Goal: Information Seeking & Learning: Learn about a topic

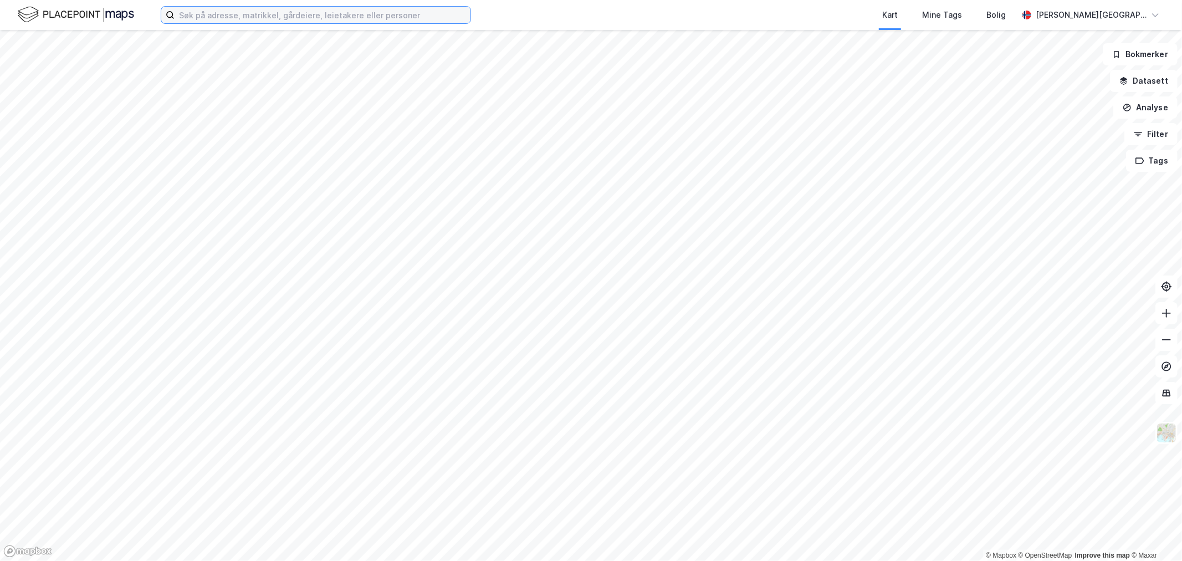
click at [277, 14] on input at bounding box center [322, 15] width 296 height 17
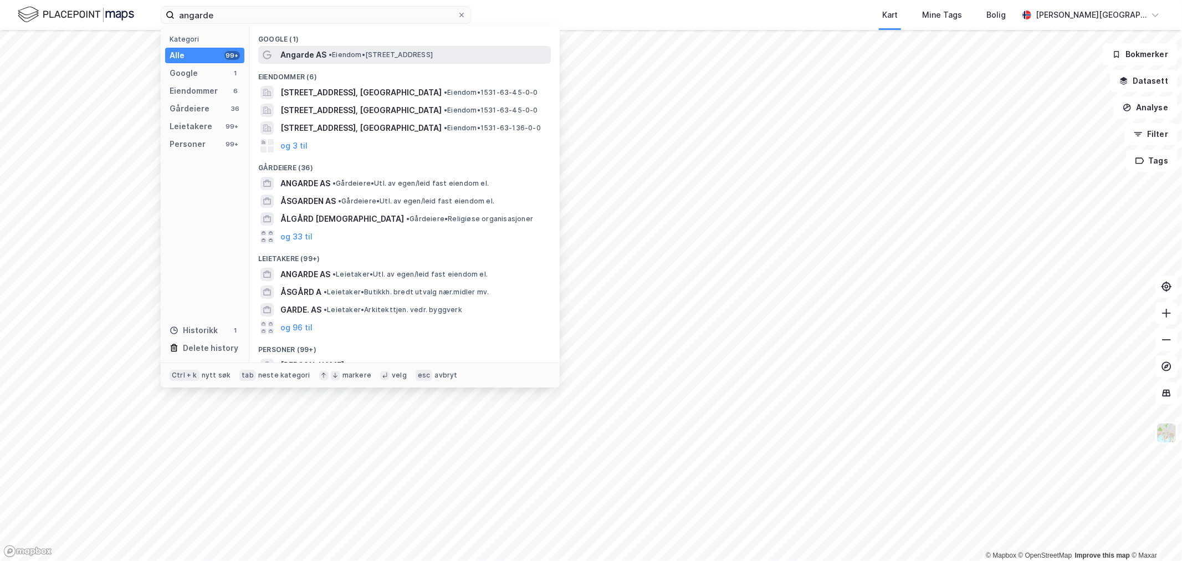
click at [331, 52] on span "•" at bounding box center [329, 54] width 3 height 8
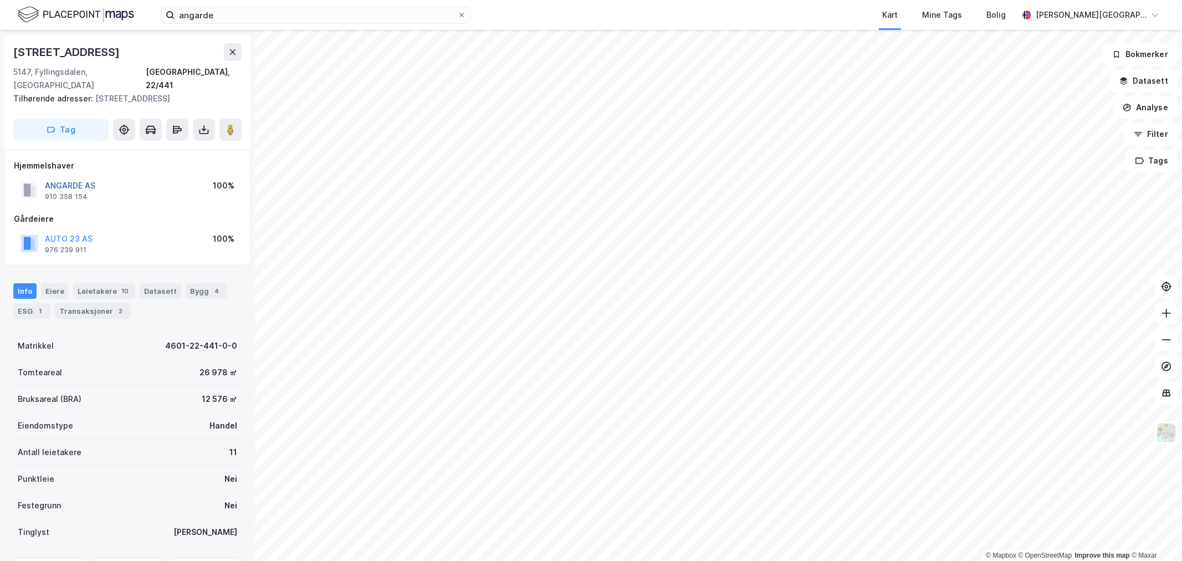
click at [0, 0] on button "ANGARDE AS" at bounding box center [0, 0] width 0 height 0
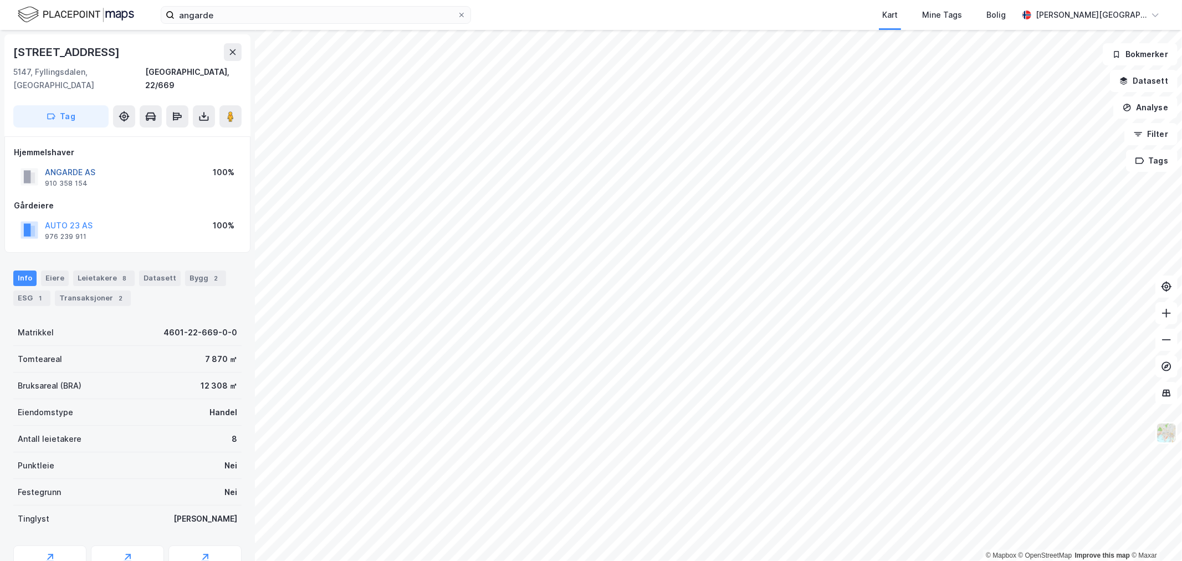
click at [0, 0] on button "ANGARDE AS" at bounding box center [0, 0] width 0 height 0
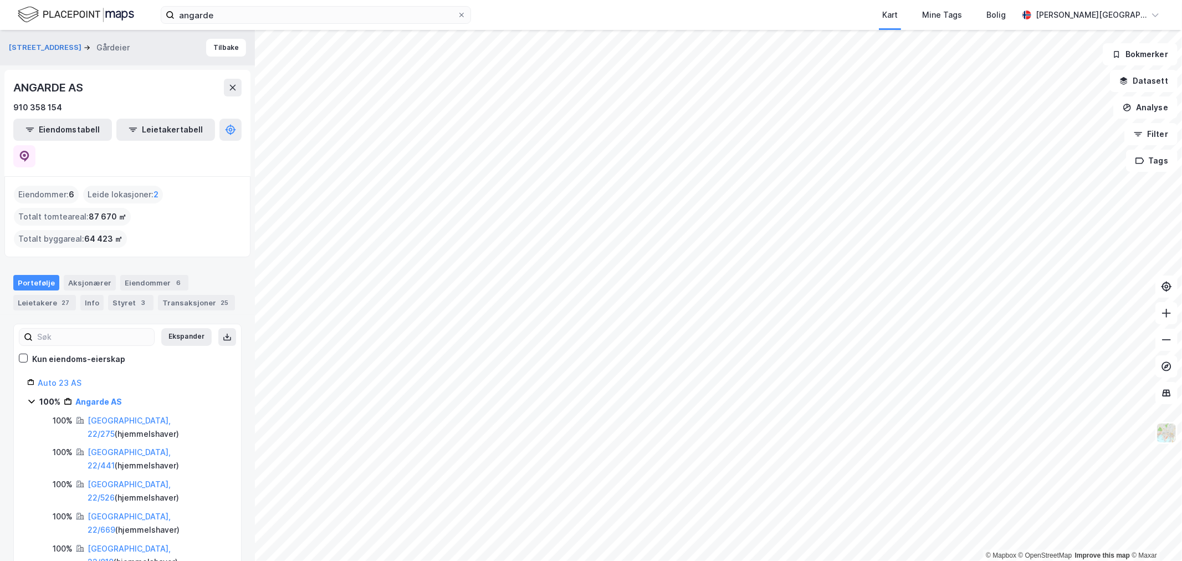
scroll to position [61, 0]
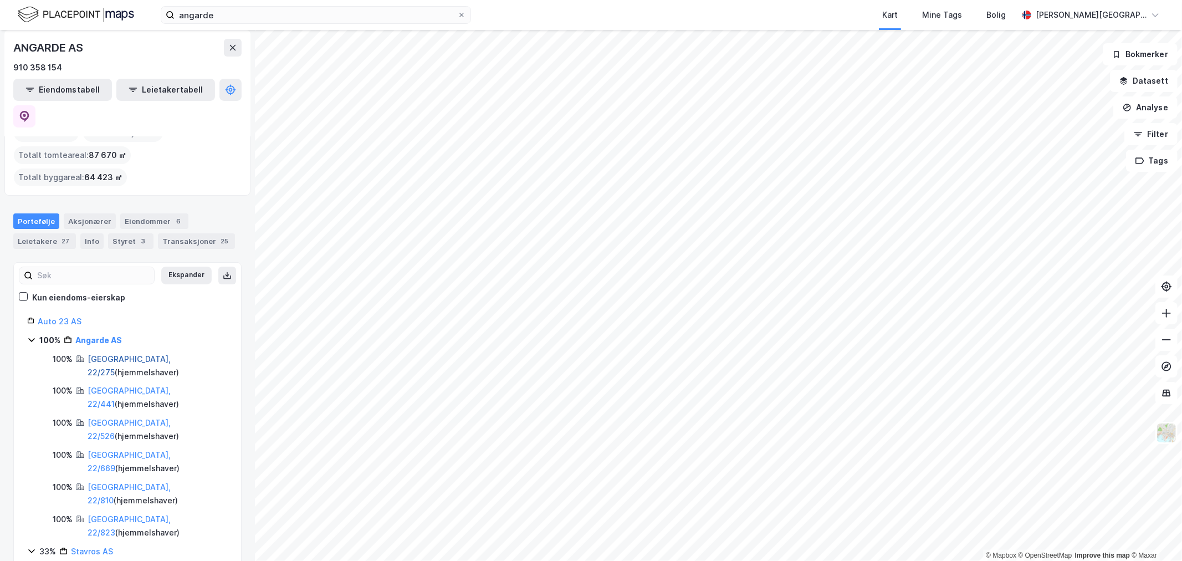
click at [129, 354] on link "[GEOGRAPHIC_DATA], 22/275" at bounding box center [129, 365] width 83 height 23
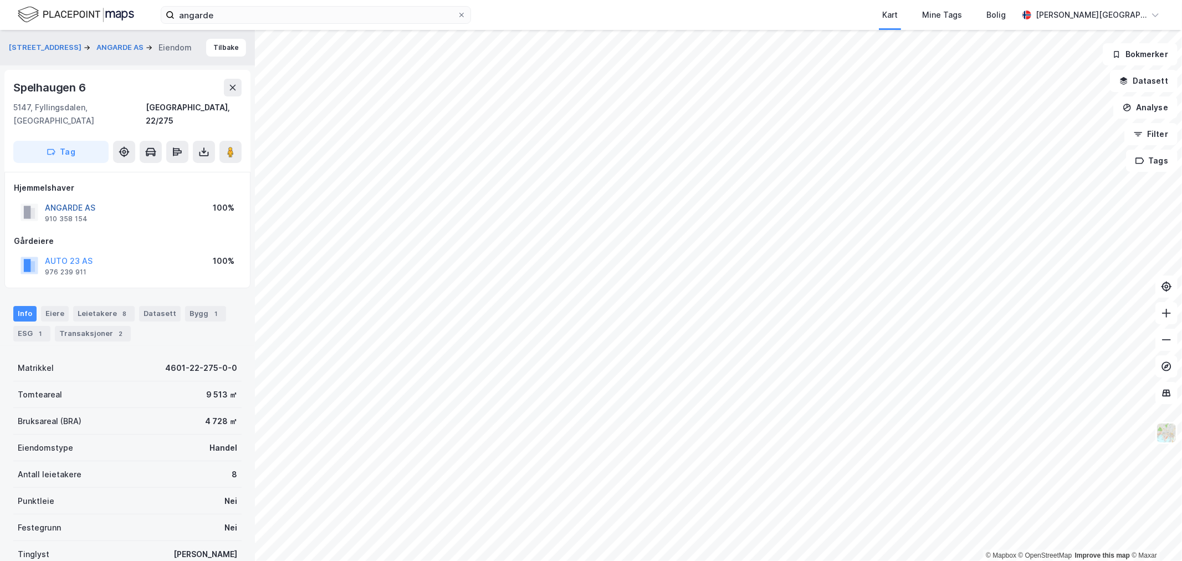
click at [0, 0] on button "ANGARDE AS" at bounding box center [0, 0] width 0 height 0
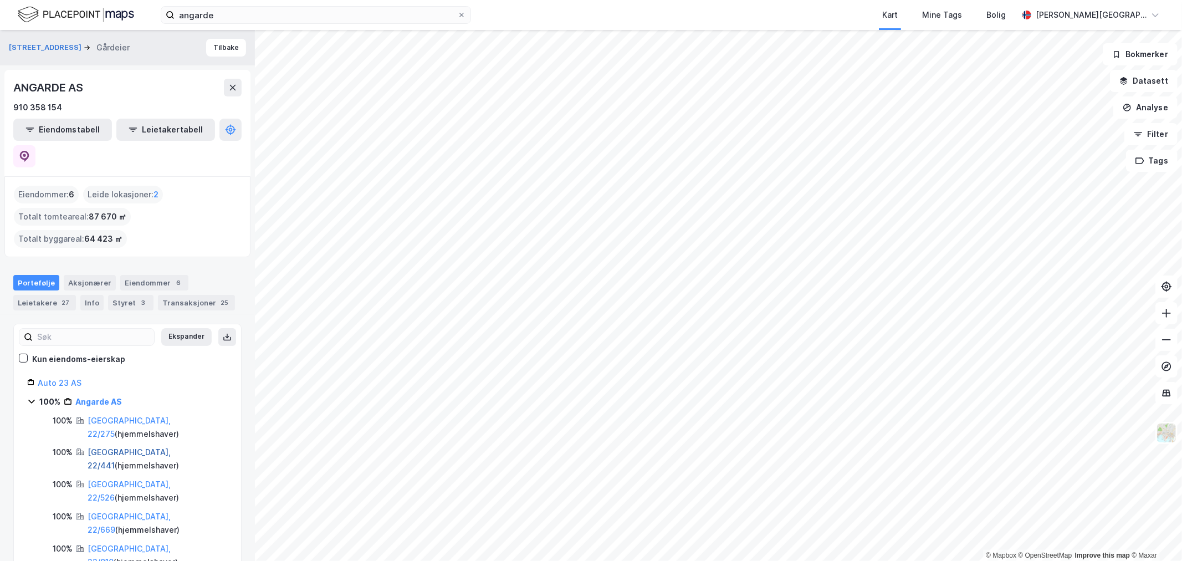
click at [135, 447] on link "[GEOGRAPHIC_DATA], 22/441" at bounding box center [129, 458] width 83 height 23
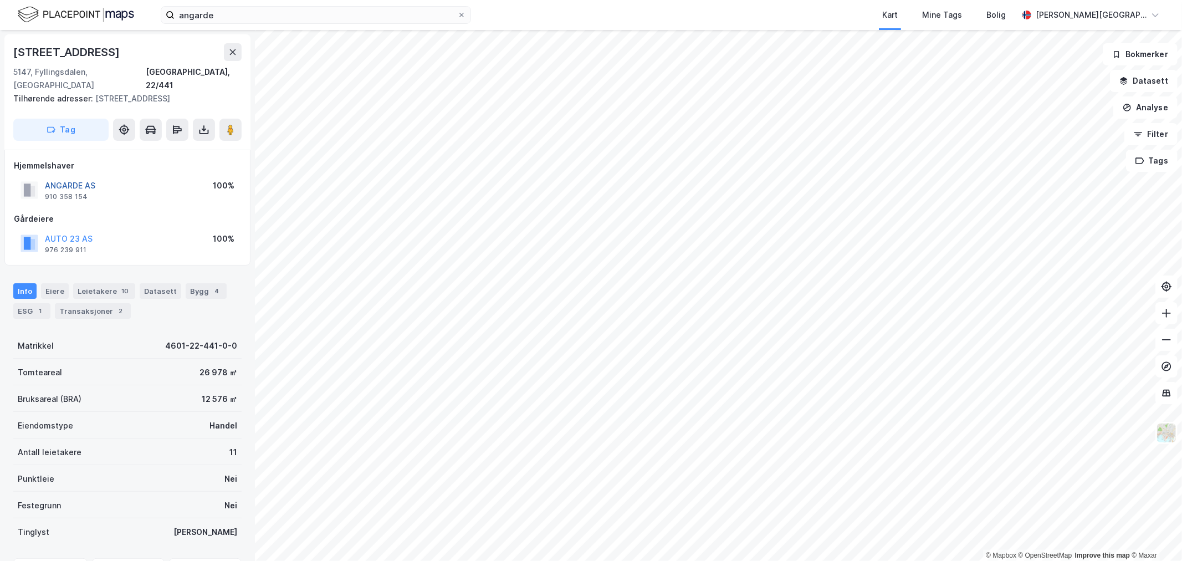
click at [0, 0] on button "ANGARDE AS" at bounding box center [0, 0] width 0 height 0
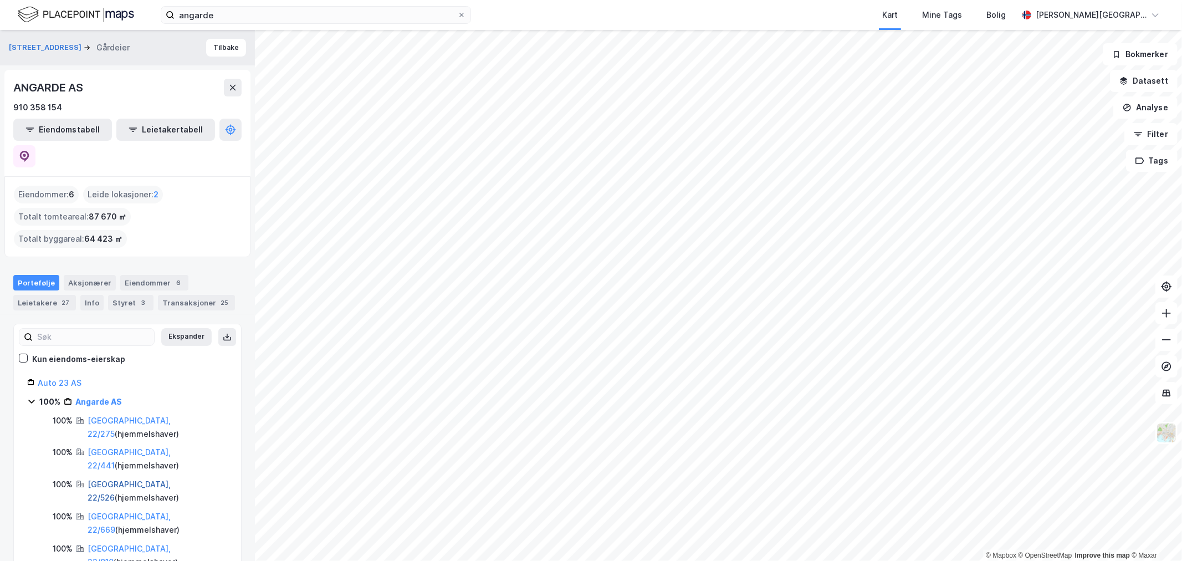
click at [134, 479] on link "[GEOGRAPHIC_DATA], 22/526" at bounding box center [129, 490] width 83 height 23
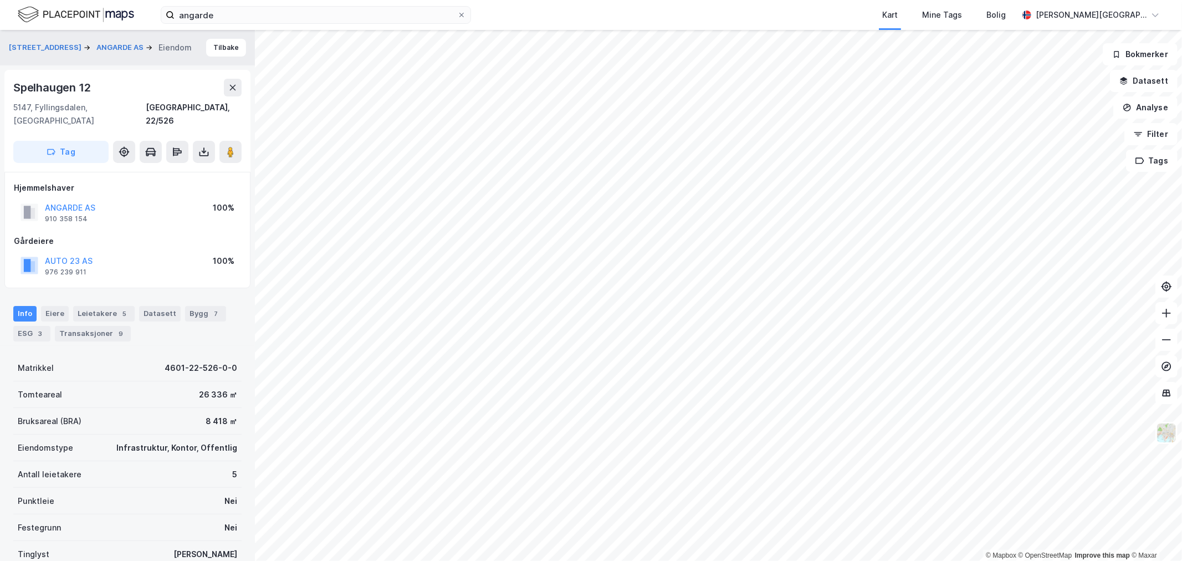
click at [95, 201] on div "ANGARDE AS" at bounding box center [70, 207] width 50 height 13
click at [0, 0] on button "ANGARDE AS" at bounding box center [0, 0] width 0 height 0
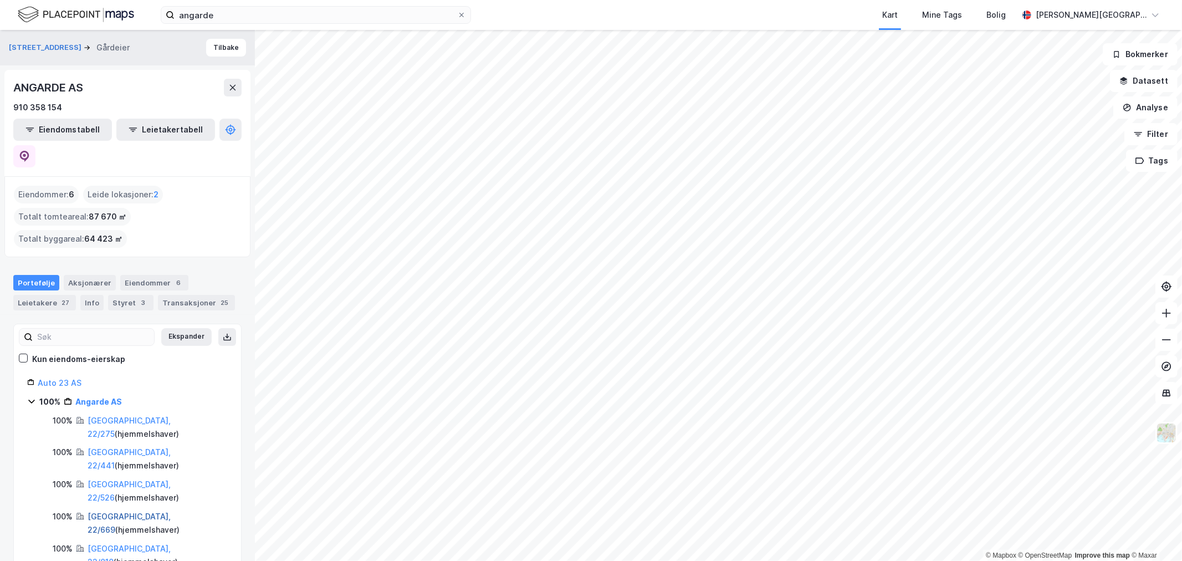
click at [114, 511] on link "[GEOGRAPHIC_DATA], 22/669" at bounding box center [129, 522] width 83 height 23
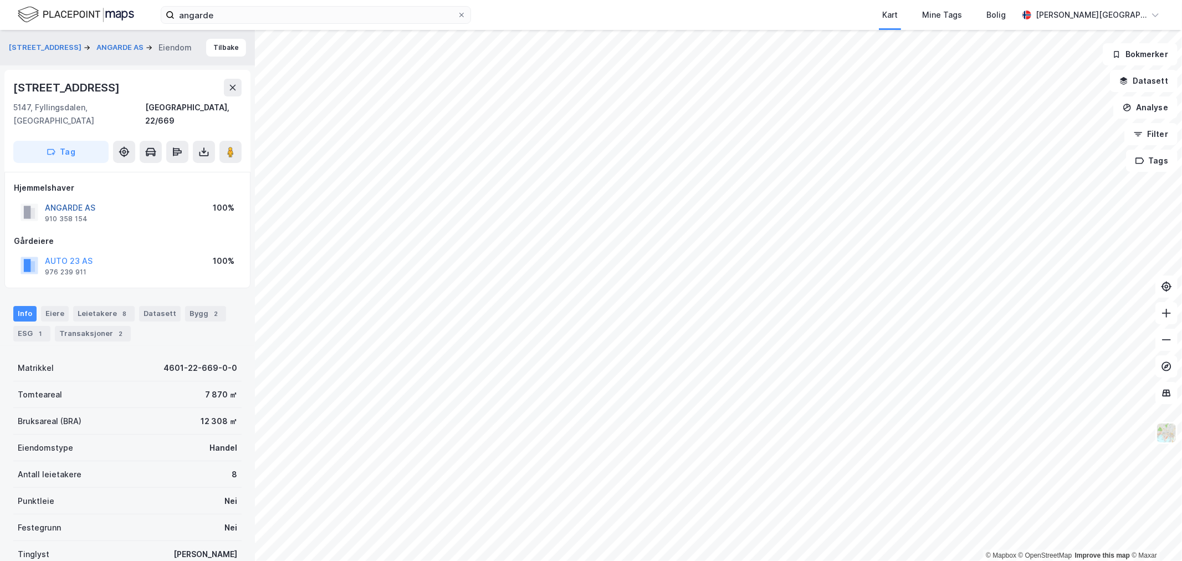
click at [0, 0] on button "ANGARDE AS" at bounding box center [0, 0] width 0 height 0
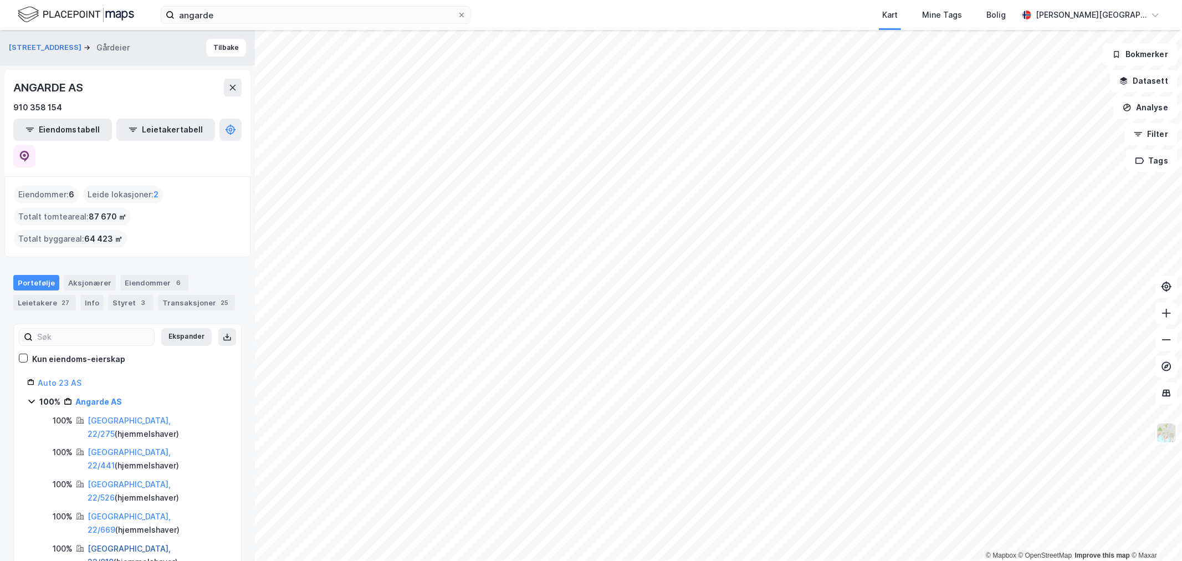
click at [125, 543] on link "[GEOGRAPHIC_DATA], 22/810" at bounding box center [129, 554] width 83 height 23
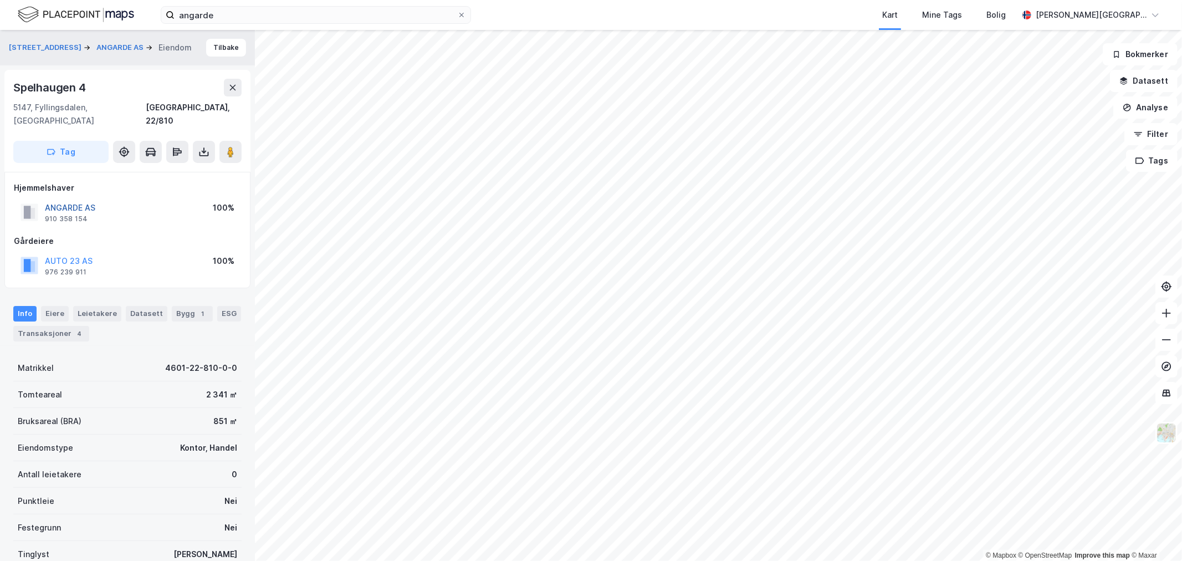
click at [0, 0] on button "ANGARDE AS" at bounding box center [0, 0] width 0 height 0
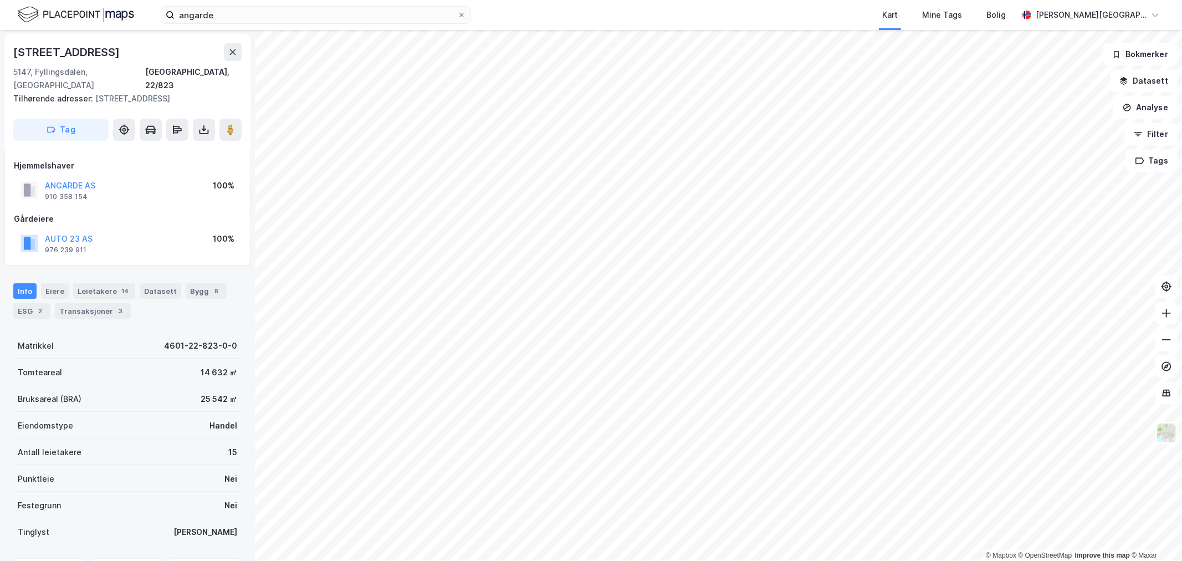
click at [79, 162] on div "Hjemmelshaver ANGARDE AS 910 358 154 100%" at bounding box center [127, 181] width 227 height 44
click at [0, 0] on button "ANGARDE AS" at bounding box center [0, 0] width 0 height 0
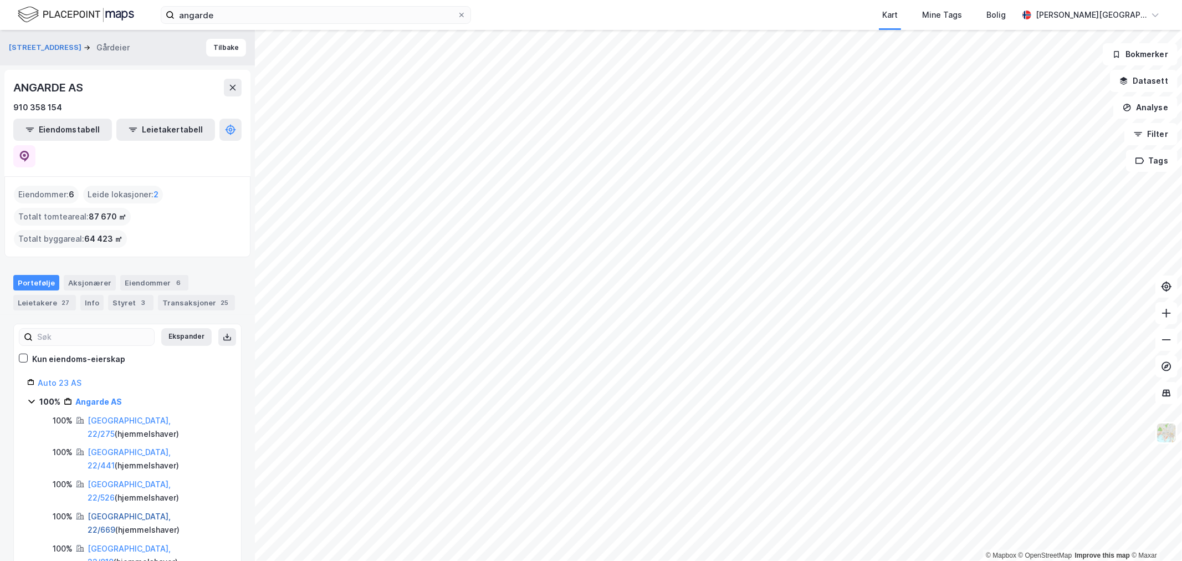
click at [130, 511] on link "[GEOGRAPHIC_DATA], 22/669" at bounding box center [129, 522] width 83 height 23
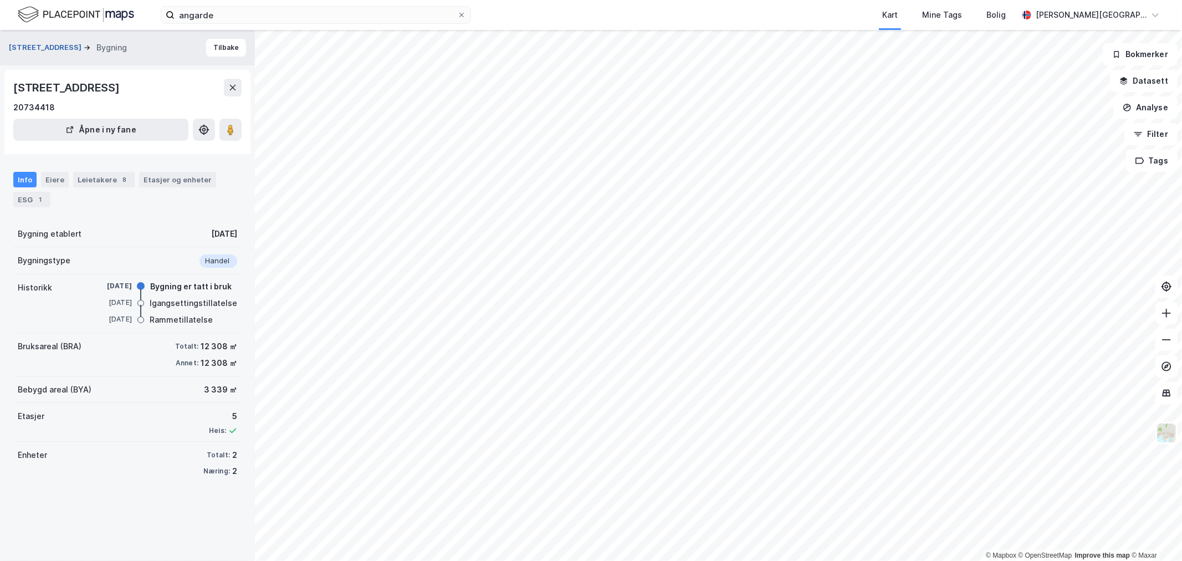
click at [59, 48] on button "[STREET_ADDRESS]" at bounding box center [46, 47] width 75 height 11
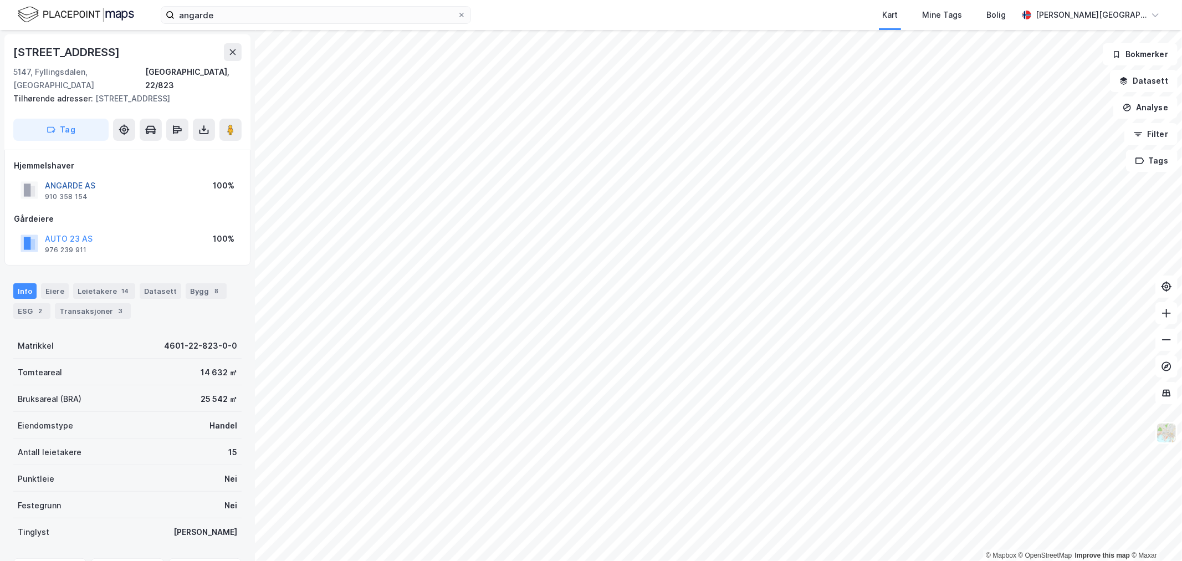
click at [0, 0] on button "ANGARDE AS" at bounding box center [0, 0] width 0 height 0
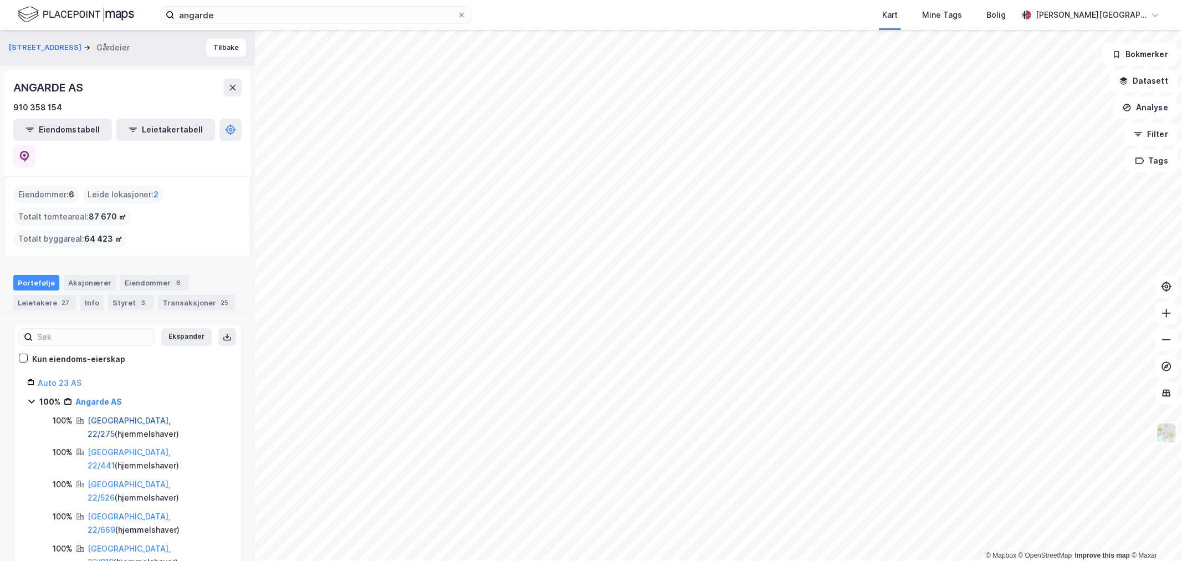
click at [118, 415] on link "[GEOGRAPHIC_DATA], 22/275" at bounding box center [129, 426] width 83 height 23
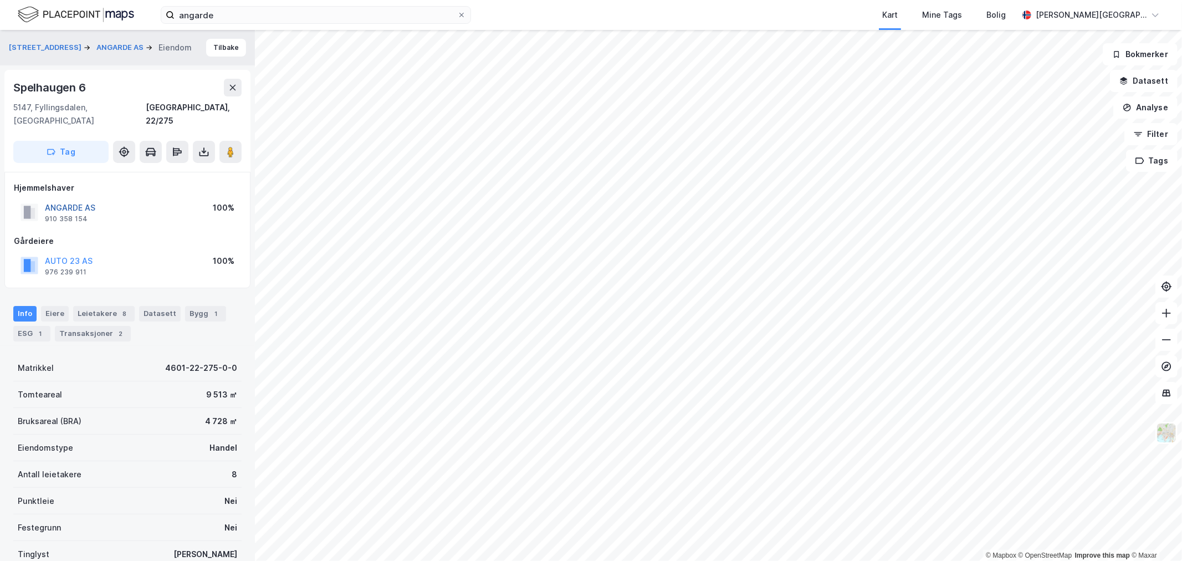
click at [0, 0] on button "ANGARDE AS" at bounding box center [0, 0] width 0 height 0
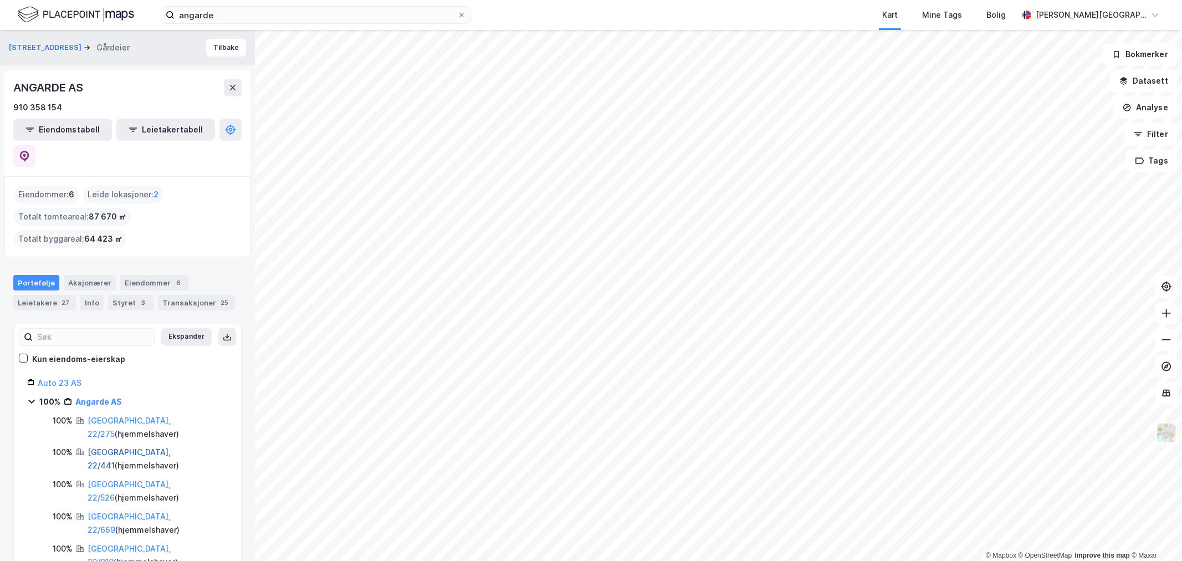
click at [136, 447] on link "[GEOGRAPHIC_DATA], 22/441" at bounding box center [129, 458] width 83 height 23
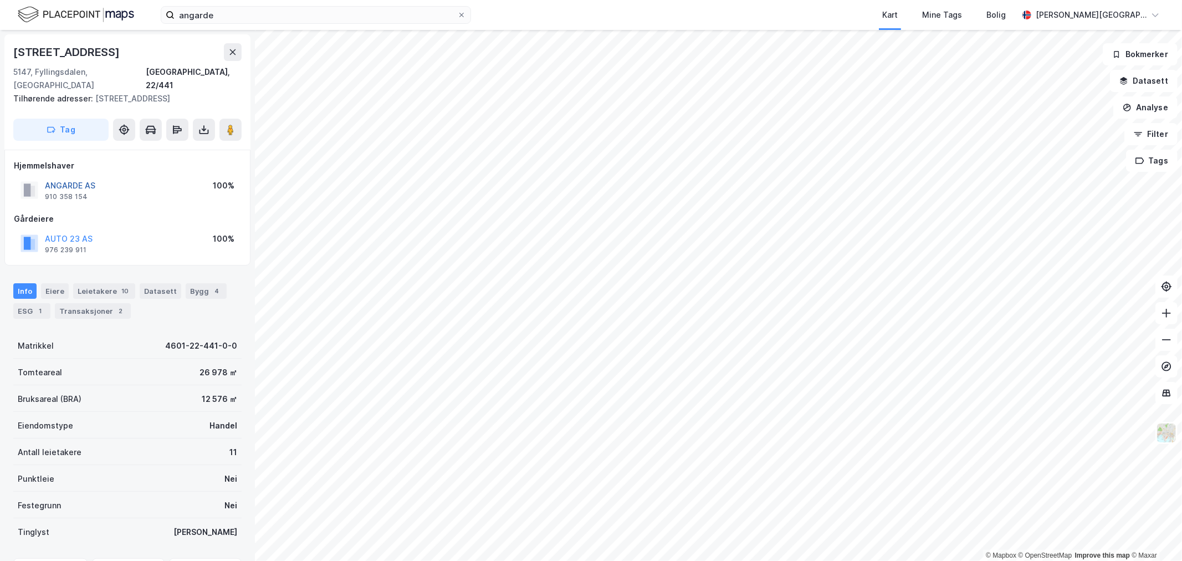
click at [0, 0] on button "ANGARDE AS" at bounding box center [0, 0] width 0 height 0
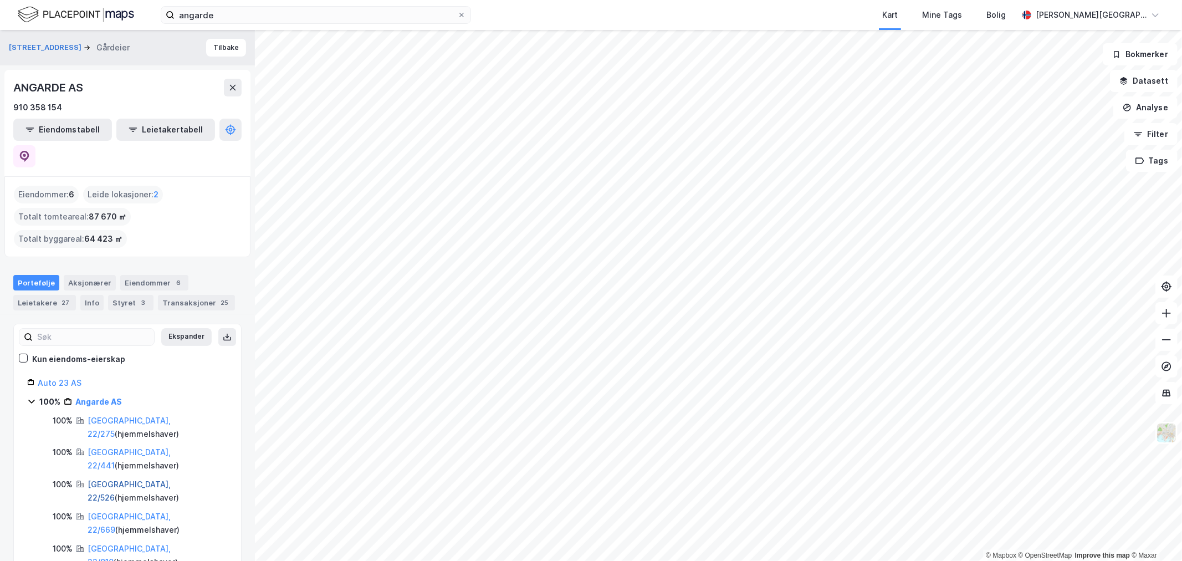
click at [137, 479] on link "[GEOGRAPHIC_DATA], 22/526" at bounding box center [129, 490] width 83 height 23
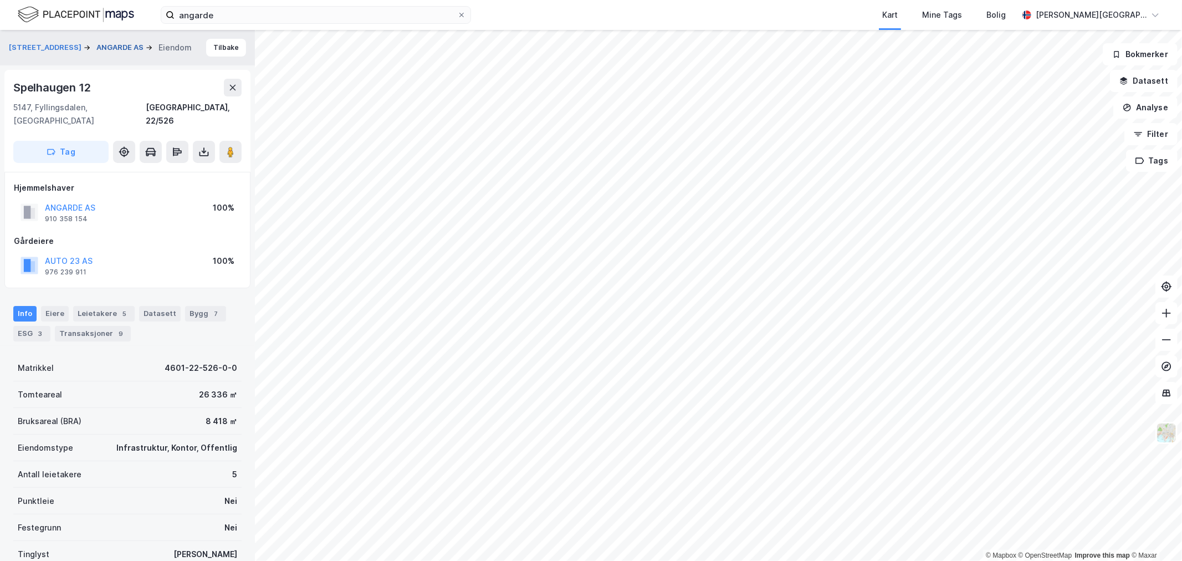
click at [121, 47] on button "ANGARDE AS" at bounding box center [120, 47] width 49 height 11
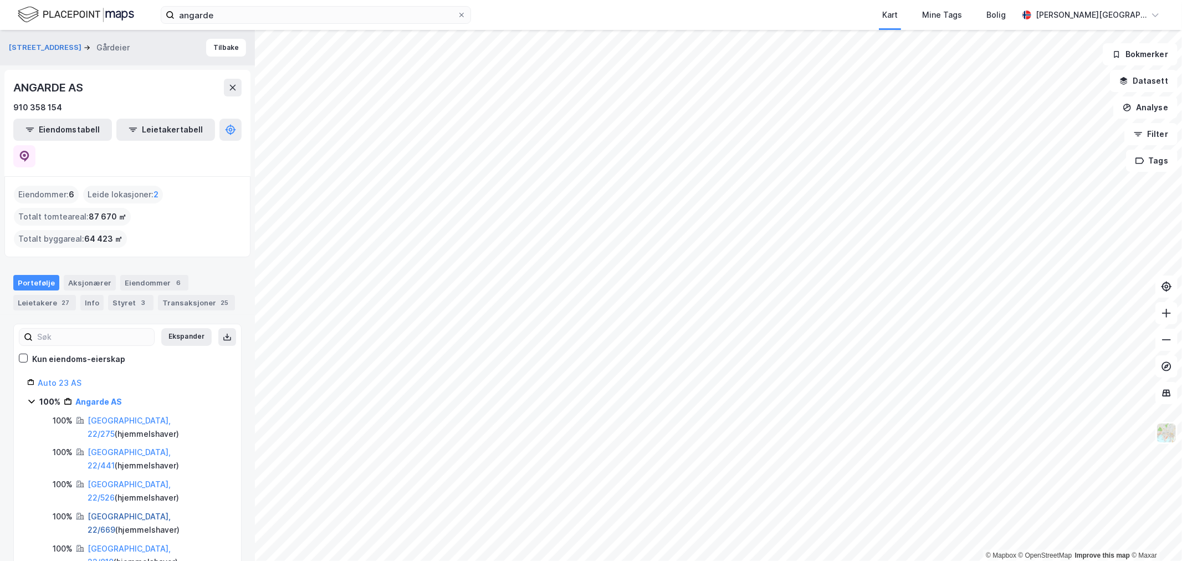
click at [122, 511] on link "[GEOGRAPHIC_DATA], 22/669" at bounding box center [129, 522] width 83 height 23
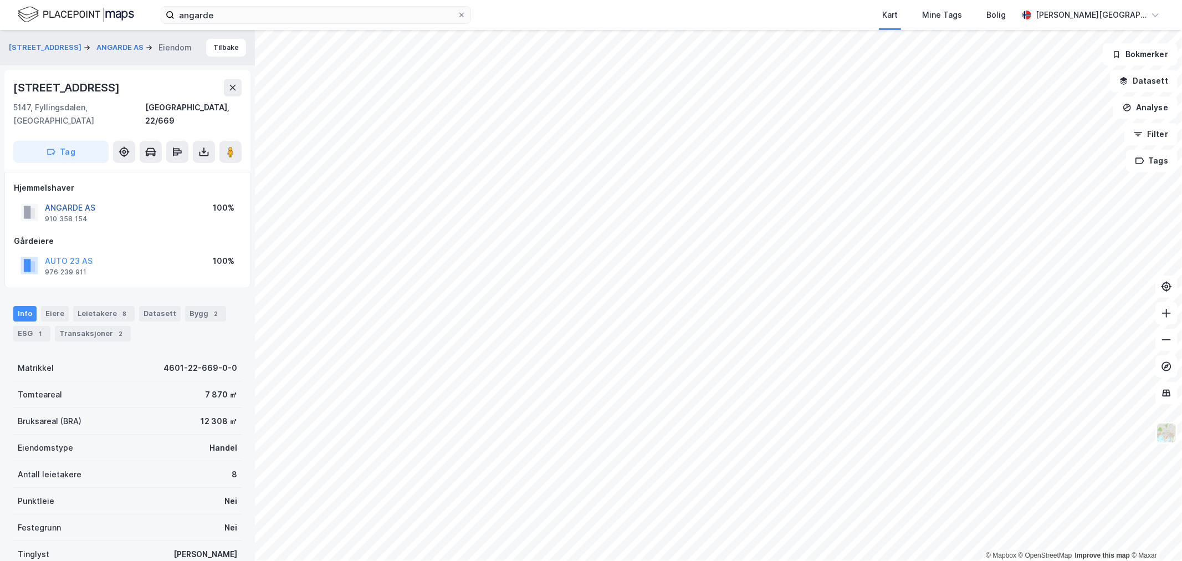
click at [0, 0] on button "ANGARDE AS" at bounding box center [0, 0] width 0 height 0
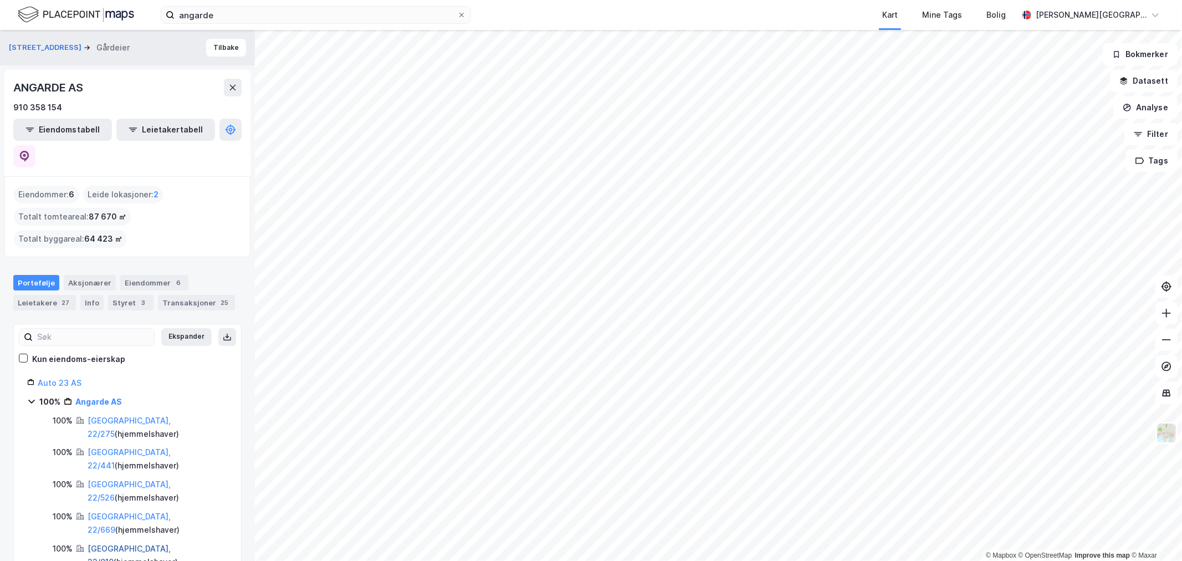
click at [104, 543] on link "[GEOGRAPHIC_DATA], 22/810" at bounding box center [129, 554] width 83 height 23
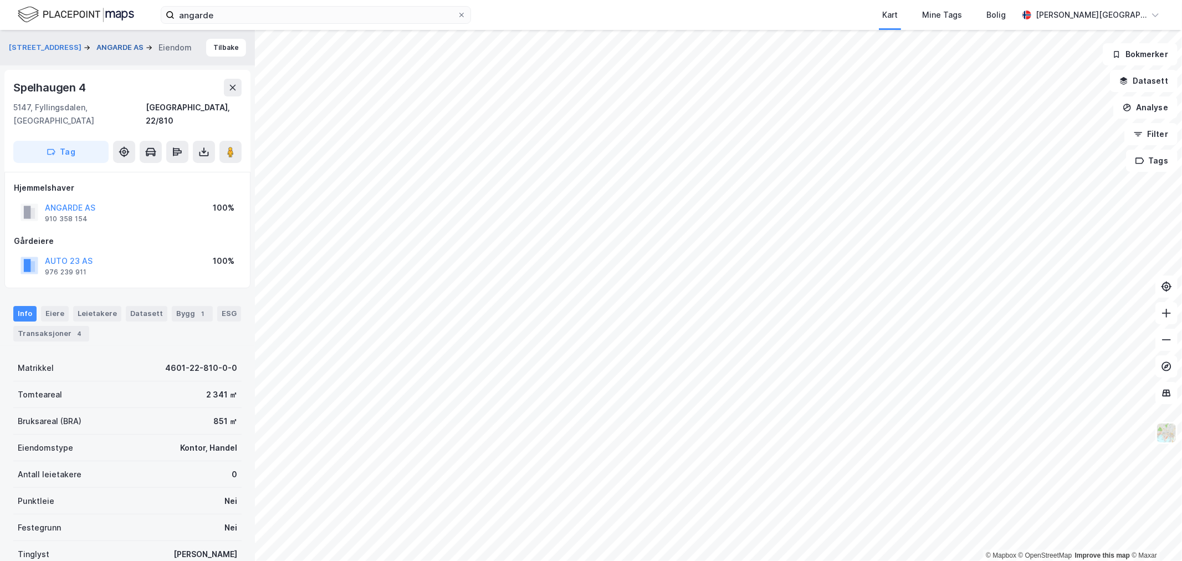
click at [115, 46] on button "ANGARDE AS" at bounding box center [120, 47] width 49 height 11
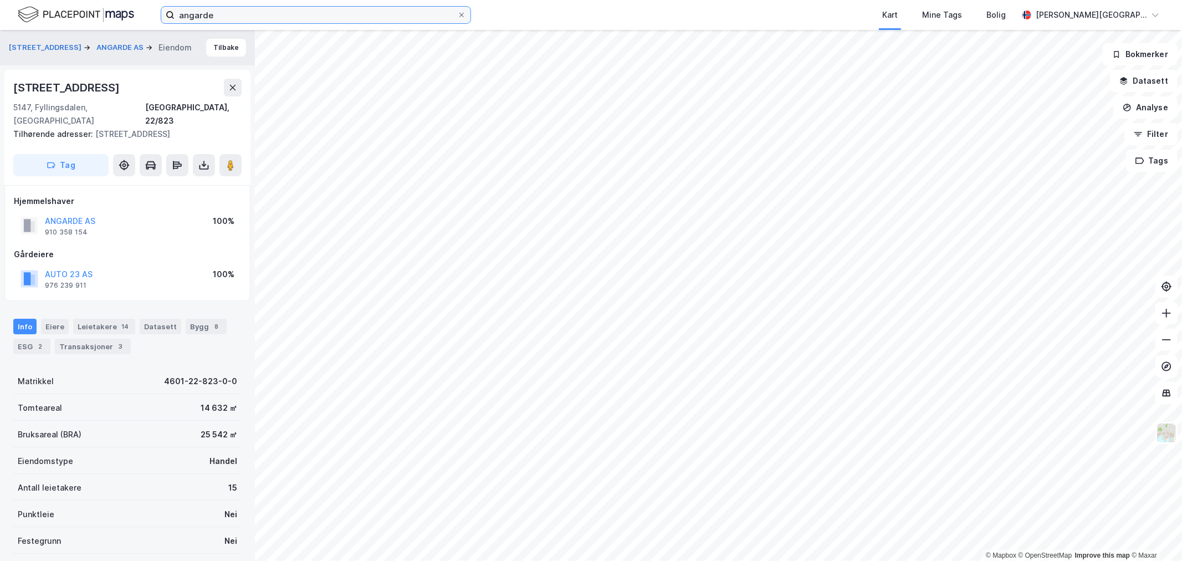
click at [237, 18] on input "angarde" at bounding box center [315, 15] width 283 height 17
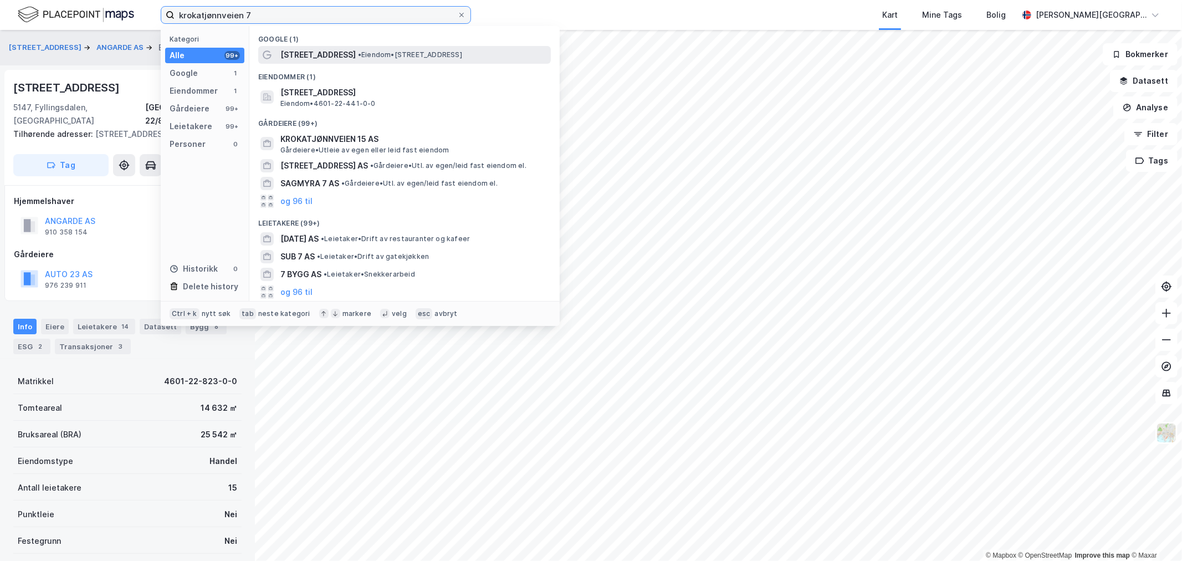
type input "krokatjønnveien 7"
click at [346, 53] on span "[STREET_ADDRESS]" at bounding box center [317, 54] width 75 height 13
